Goal: Check status

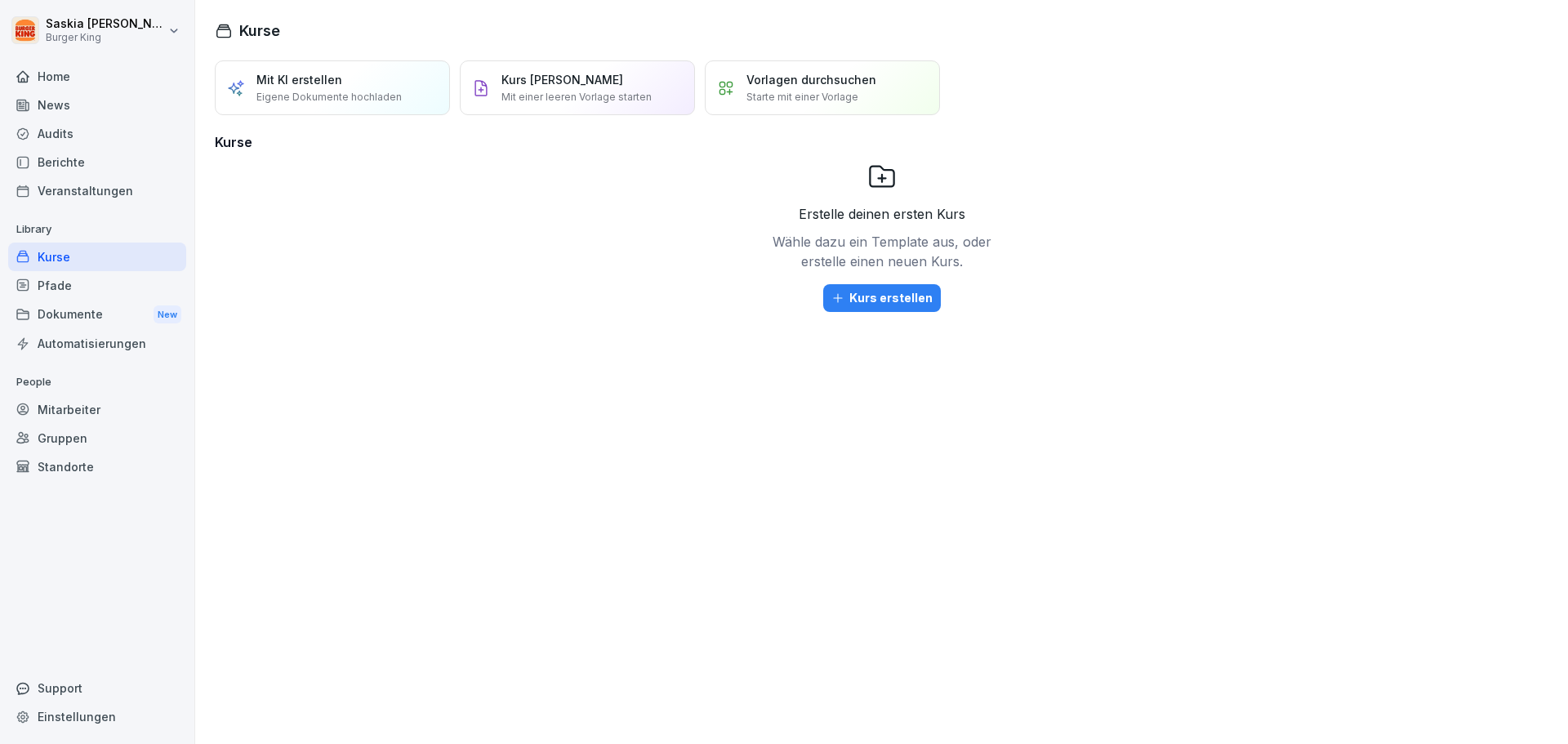
click at [71, 86] on div "Home" at bounding box center [97, 76] width 178 height 28
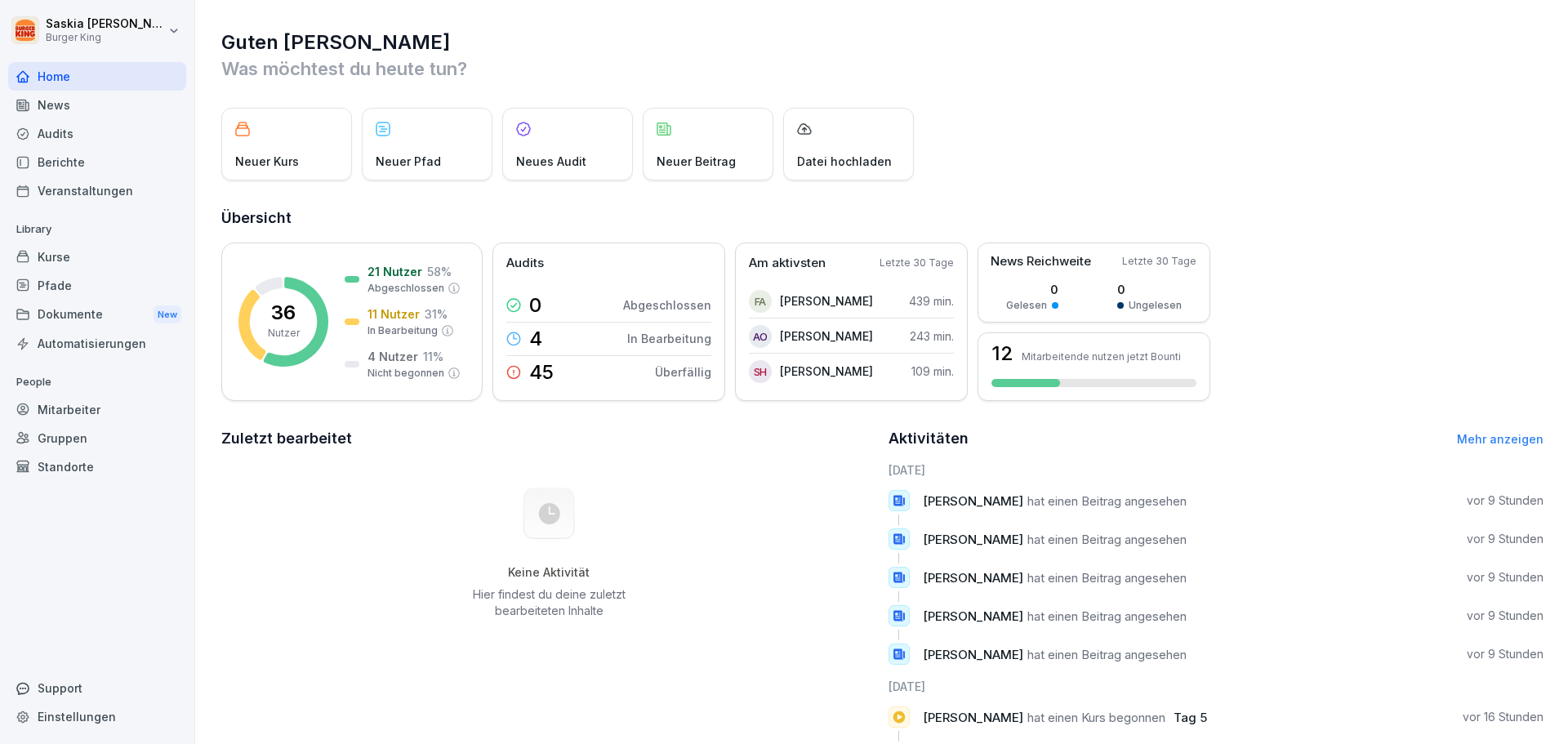
click at [88, 414] on div "Mitarbeiter" at bounding box center [97, 409] width 178 height 28
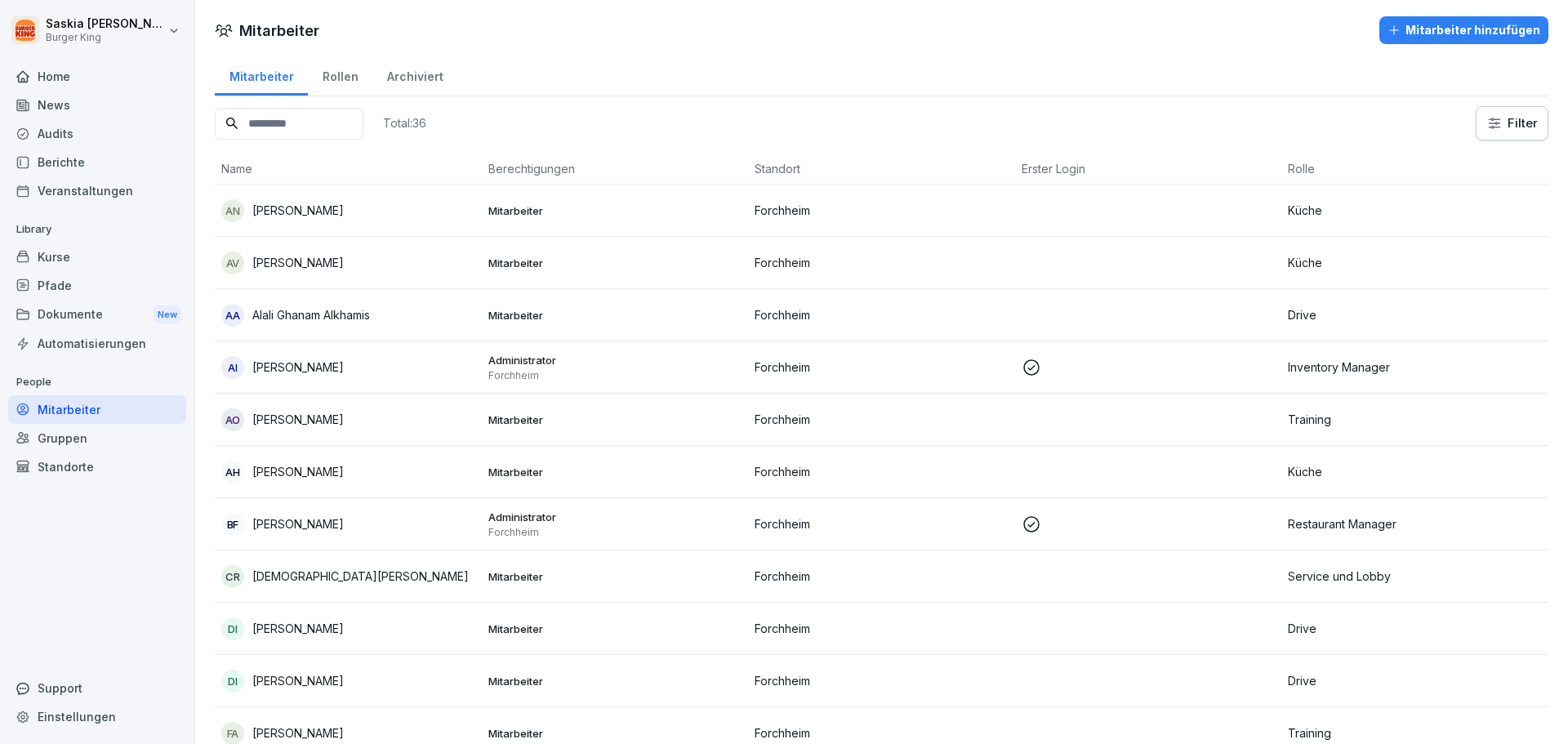
click at [343, 115] on input at bounding box center [289, 124] width 149 height 32
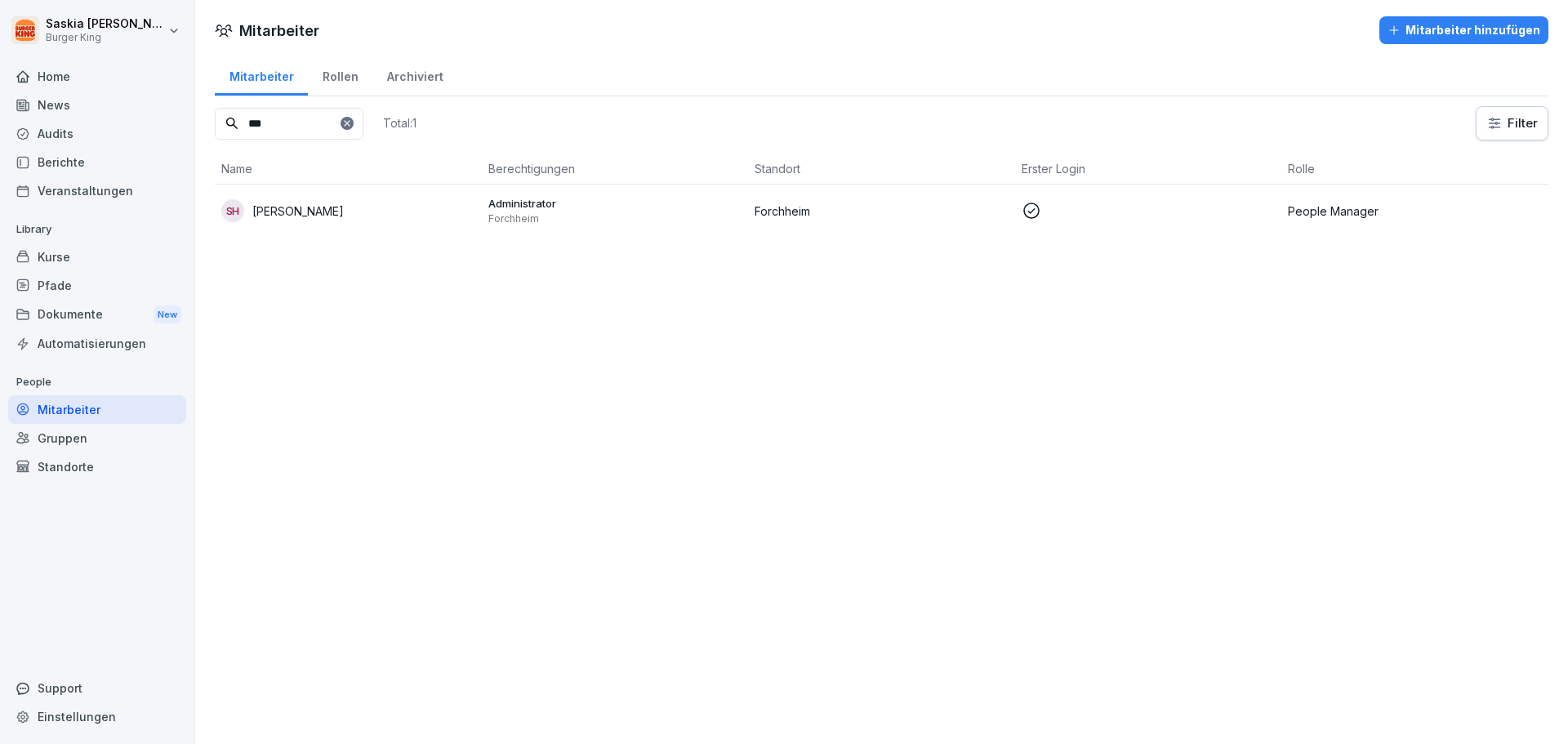
type input "***"
click at [269, 209] on p "[PERSON_NAME]" at bounding box center [298, 211] width 91 height 17
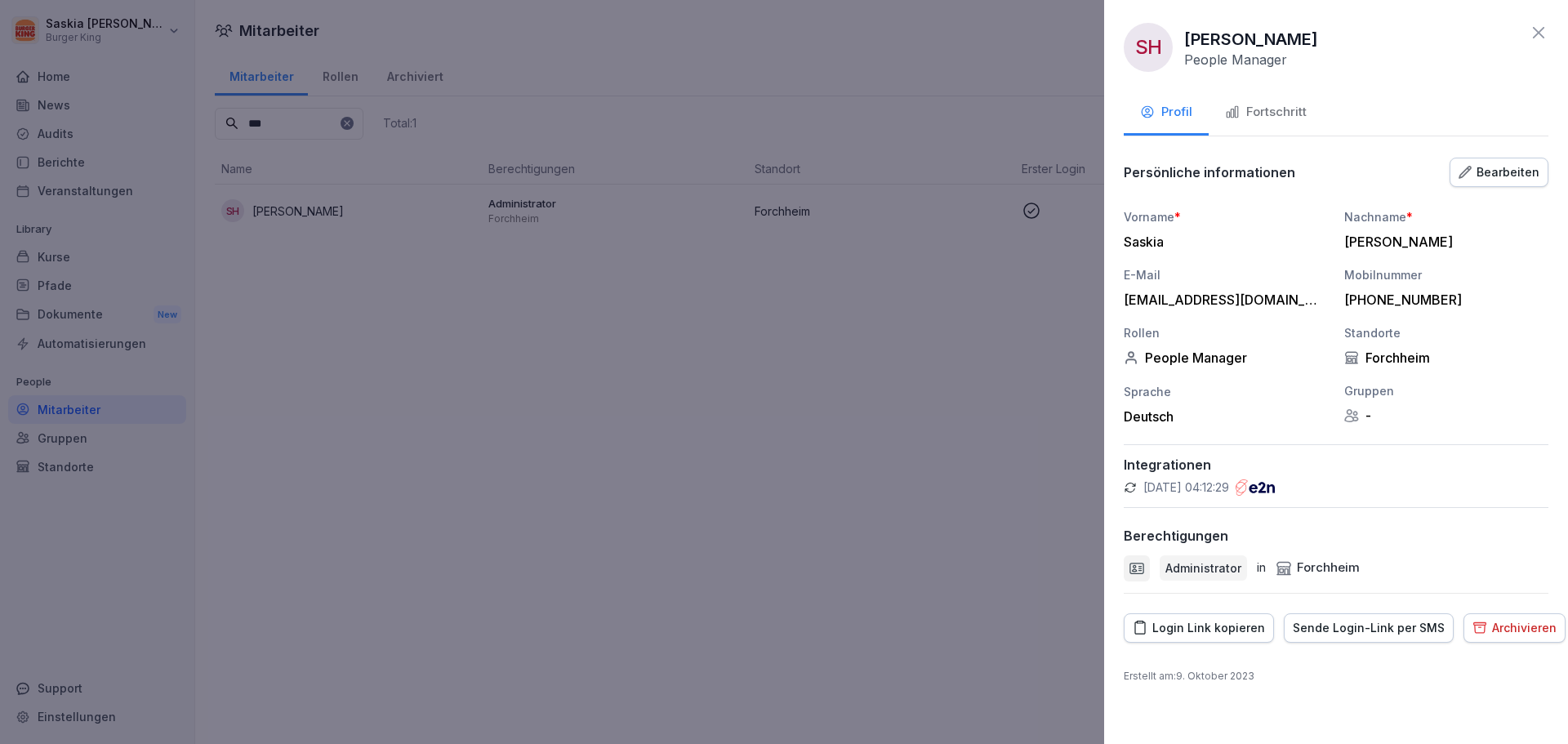
click at [1262, 112] on div "Fortschritt" at bounding box center [1266, 112] width 81 height 19
